Goal: Book appointment/travel/reservation

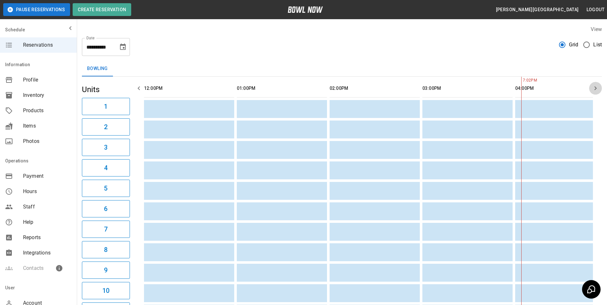
click at [594, 89] on icon "button" at bounding box center [596, 88] width 8 height 8
click at [593, 88] on icon "button" at bounding box center [596, 88] width 8 height 8
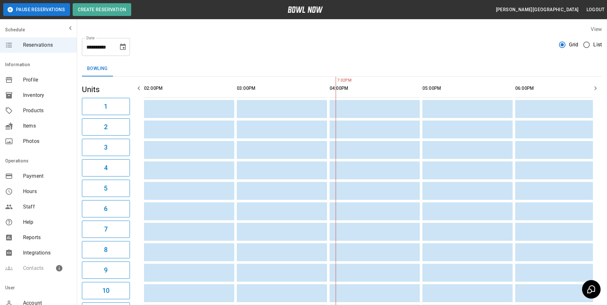
scroll to position [0, 278]
click at [593, 88] on icon "button" at bounding box center [596, 88] width 8 height 8
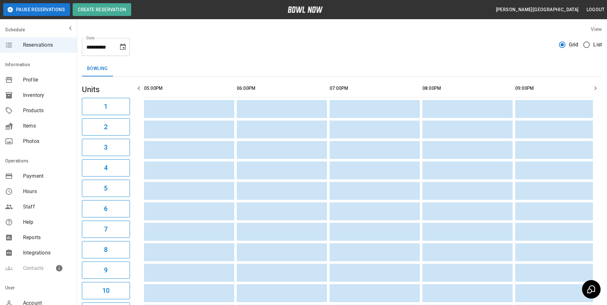
click at [593, 88] on icon "button" at bounding box center [596, 88] width 8 height 8
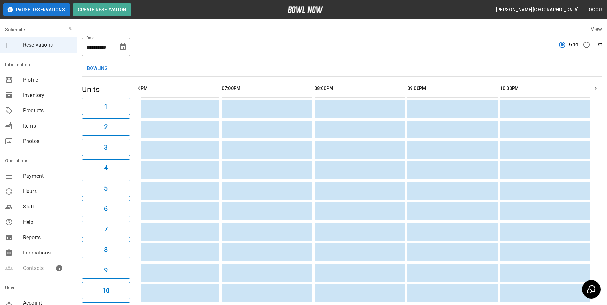
click at [593, 88] on icon "button" at bounding box center [596, 88] width 8 height 8
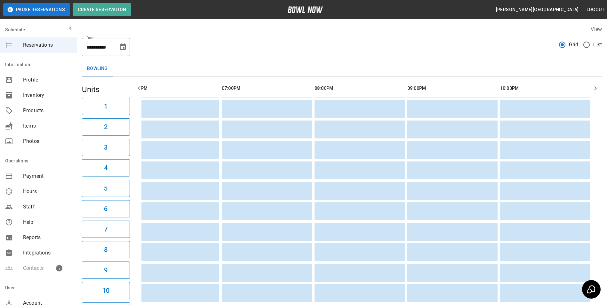
click at [593, 88] on icon "button" at bounding box center [596, 88] width 8 height 8
click at [592, 87] on icon "button" at bounding box center [596, 88] width 8 height 8
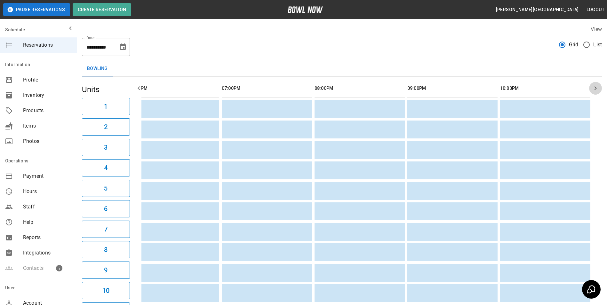
click at [592, 87] on icon "button" at bounding box center [596, 88] width 8 height 8
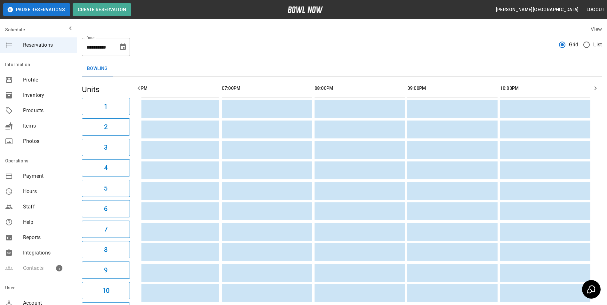
click at [139, 89] on icon "button" at bounding box center [139, 88] width 2 height 4
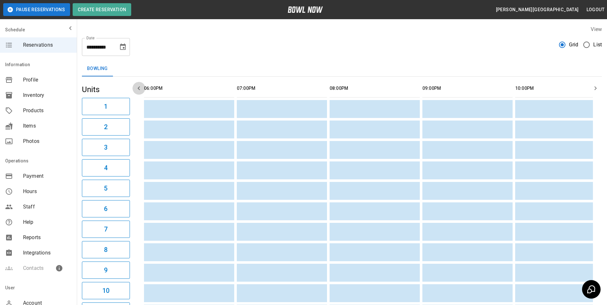
click at [139, 89] on icon "button" at bounding box center [139, 88] width 2 height 4
click at [138, 89] on icon "button" at bounding box center [139, 88] width 2 height 4
